Goal: Task Accomplishment & Management: Manage account settings

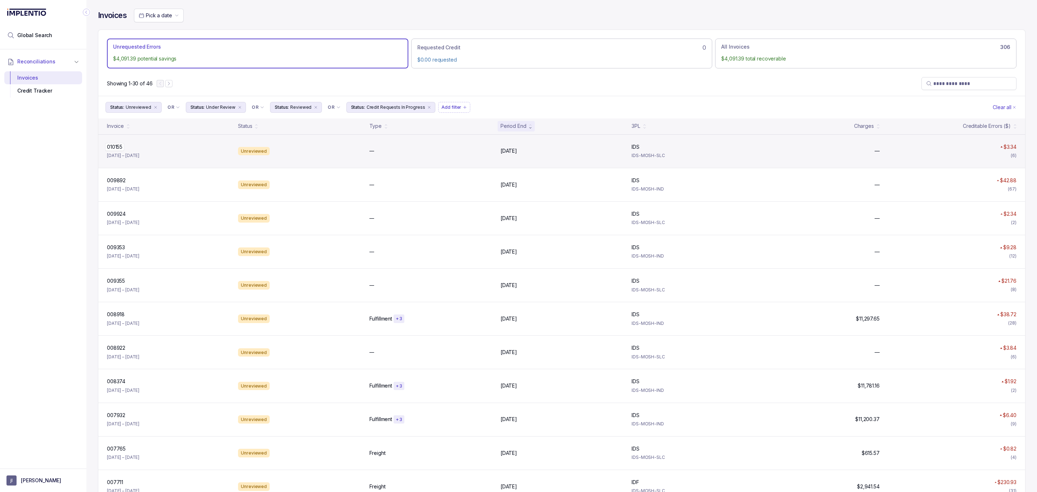
click at [118, 150] on p "010155" at bounding box center [114, 147] width 19 height 8
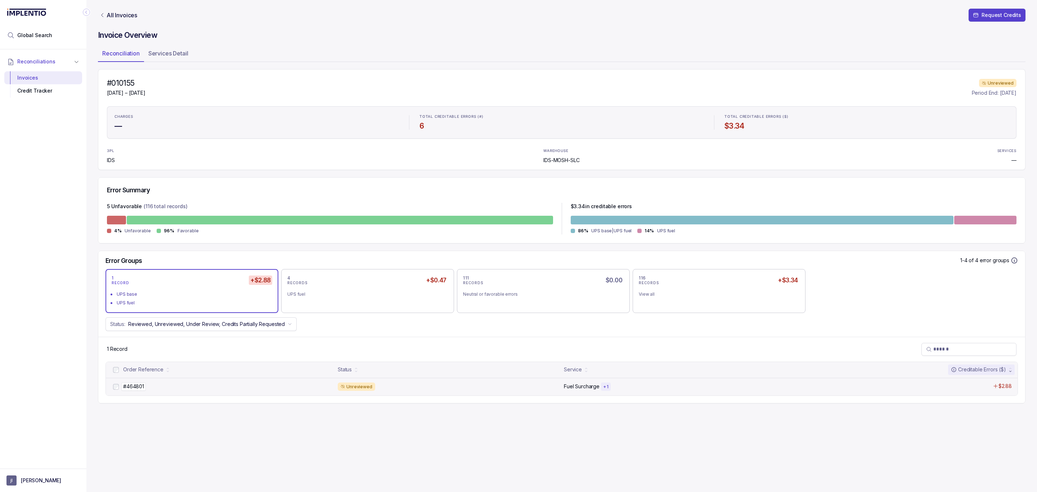
click at [135, 388] on p "#464801" at bounding box center [133, 387] width 24 height 8
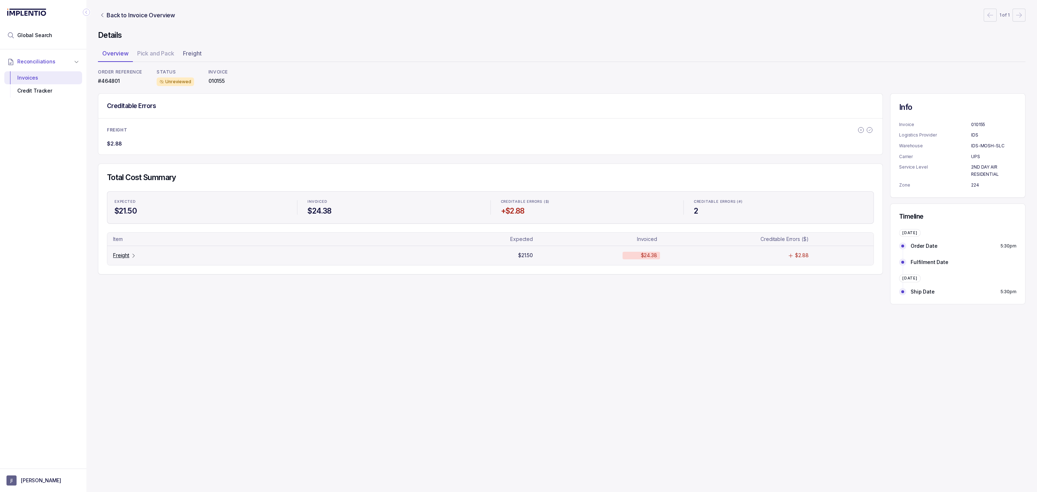
click at [123, 259] on p "Freight" at bounding box center [121, 255] width 16 height 7
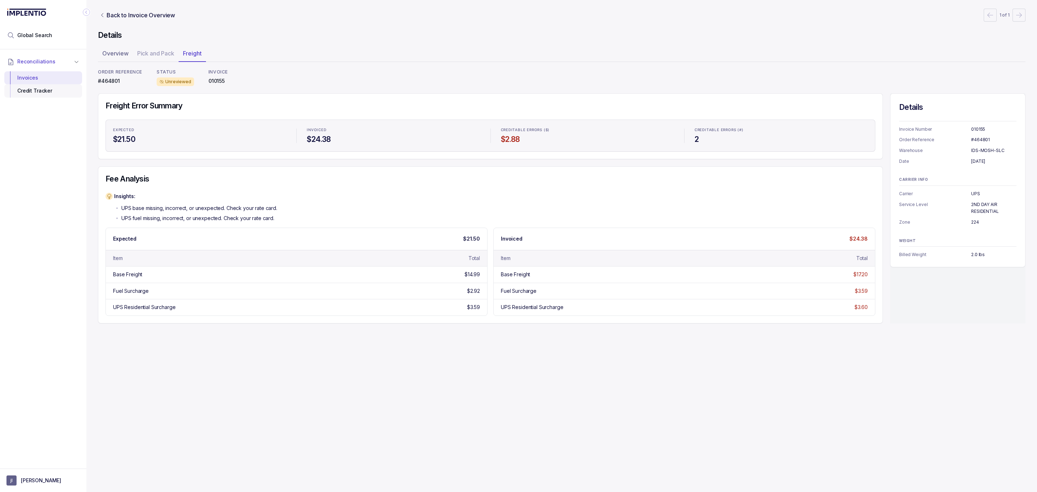
click at [29, 90] on div "Credit Tracker" at bounding box center [43, 90] width 66 height 13
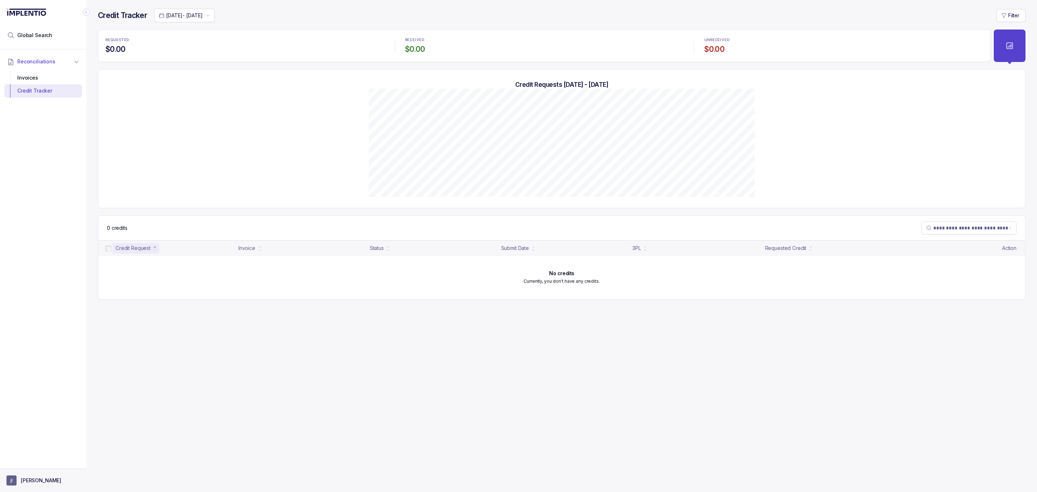
click at [28, 477] on p "[PERSON_NAME]" at bounding box center [41, 480] width 40 height 7
click at [35, 461] on p "Logout" at bounding box center [48, 464] width 60 height 7
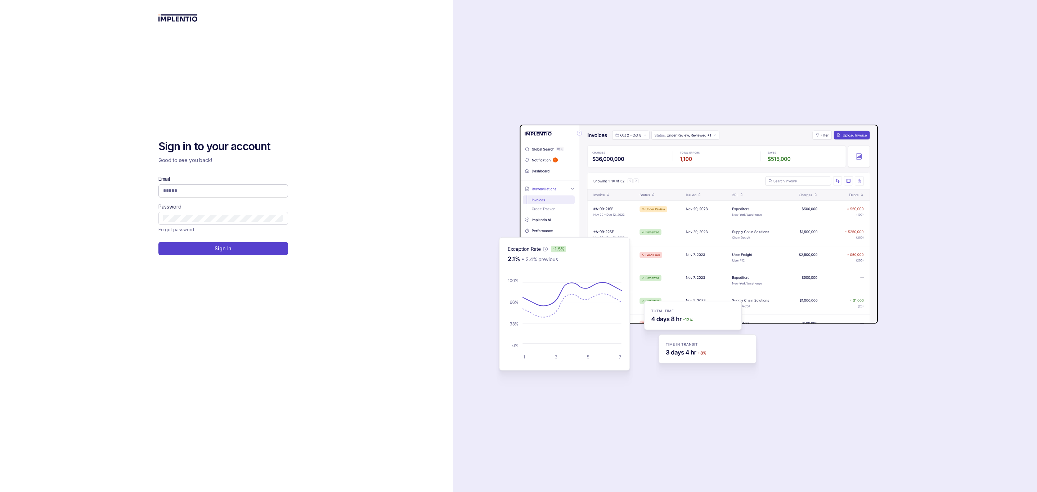
click at [203, 189] on input "Email" at bounding box center [223, 190] width 120 height 7
type input "**********"
